Goal: Task Accomplishment & Management: Use online tool/utility

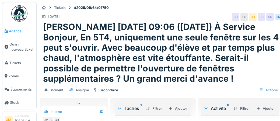
scroll to position [20, 0]
click at [19, 14] on img at bounding box center [19, 13] width 16 height 16
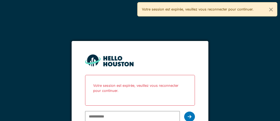
scroll to position [11, 0]
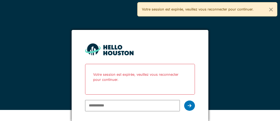
click at [113, 107] on input "email" at bounding box center [132, 105] width 94 height 11
type input "**********"
click at [190, 107] on div at bounding box center [189, 105] width 11 height 10
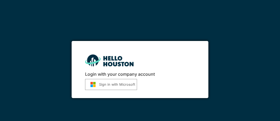
click at [109, 86] on button "Sign in with Microsoft" at bounding box center [111, 84] width 52 height 11
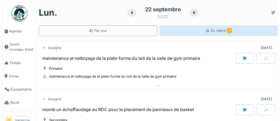
click at [222, 31] on span "En retard 11" at bounding box center [221, 31] width 21 height 4
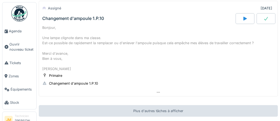
scroll to position [787, 0]
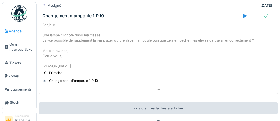
click at [14, 31] on span "Agenda" at bounding box center [21, 31] width 25 height 5
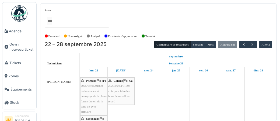
click at [91, 95] on span "maintenance et nettoyage de la plate-forme du toit de la salle de gym primaire" at bounding box center [94, 101] width 26 height 24
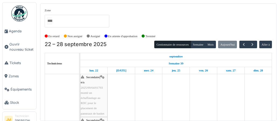
click at [93, 100] on div "Secondaire | n/a 2025/09/64/01793 monté un échaffaudage au RDC pour le placemen…" at bounding box center [94, 94] width 26 height 41
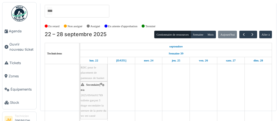
click at [90, 106] on div "Secondaire | n/a 2025/09/64/01789 toilette garçon 3 étage secondaire la serrure…" at bounding box center [94, 100] width 26 height 36
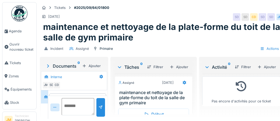
scroll to position [15, 0]
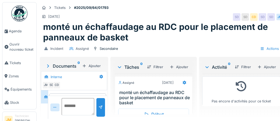
scroll to position [15, 0]
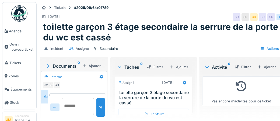
scroll to position [15, 0]
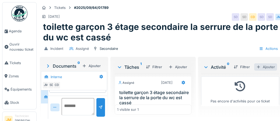
click at [266, 66] on div "Ajouter" at bounding box center [265, 66] width 23 height 7
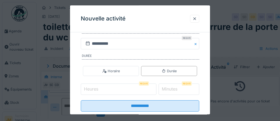
scroll to position [102, 0]
click at [108, 89] on input "Heures" at bounding box center [119, 88] width 76 height 11
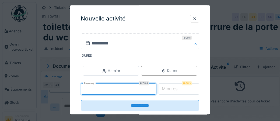
type input "*"
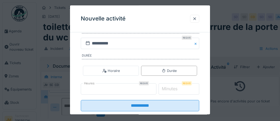
click at [178, 87] on label "Minutes" at bounding box center [170, 89] width 18 height 6
click at [179, 87] on input "*" at bounding box center [178, 88] width 41 height 11
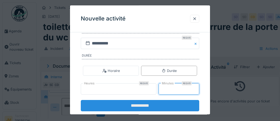
type input "*"
type input "**"
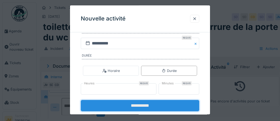
click at [132, 105] on input "**********" at bounding box center [140, 105] width 118 height 11
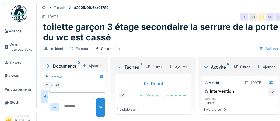
scroll to position [33, 0]
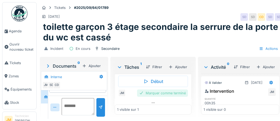
click at [157, 93] on div "Marquer comme terminé" at bounding box center [162, 92] width 51 height 7
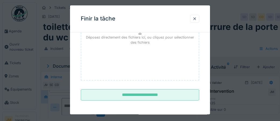
scroll to position [88, 0]
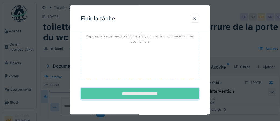
click at [130, 95] on input "**********" at bounding box center [140, 93] width 118 height 11
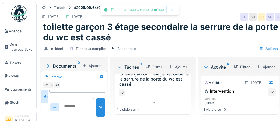
scroll to position [22, 0]
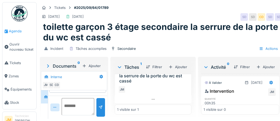
click at [16, 32] on span "Agenda" at bounding box center [21, 31] width 25 height 5
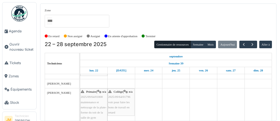
scroll to position [129, 0]
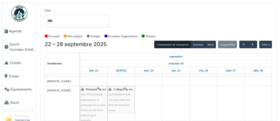
click at [89, 104] on span "maintenance et nettoyage de la plate-forme du toit de la salle de gym primaire" at bounding box center [94, 110] width 26 height 24
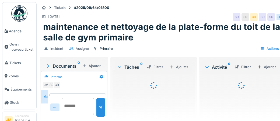
scroll to position [15, 0]
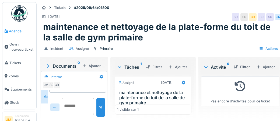
click at [17, 30] on span "Agenda" at bounding box center [21, 31] width 25 height 5
click at [17, 31] on span "Agenda" at bounding box center [21, 31] width 25 height 5
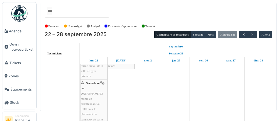
click at [88, 104] on span "monté un échaffaudage au RDC pour le placement de panneaux de basket" at bounding box center [93, 109] width 24 height 24
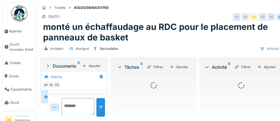
scroll to position [15, 0]
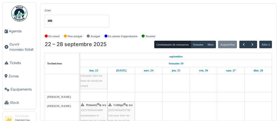
scroll to position [115, 0]
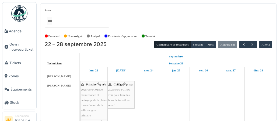
click at [87, 91] on span "2025/09/64/01800" at bounding box center [92, 89] width 22 height 3
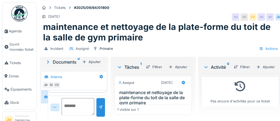
scroll to position [7, 0]
click at [17, 32] on span "Agenda" at bounding box center [21, 31] width 25 height 5
